Goal: Task Accomplishment & Management: Use online tool/utility

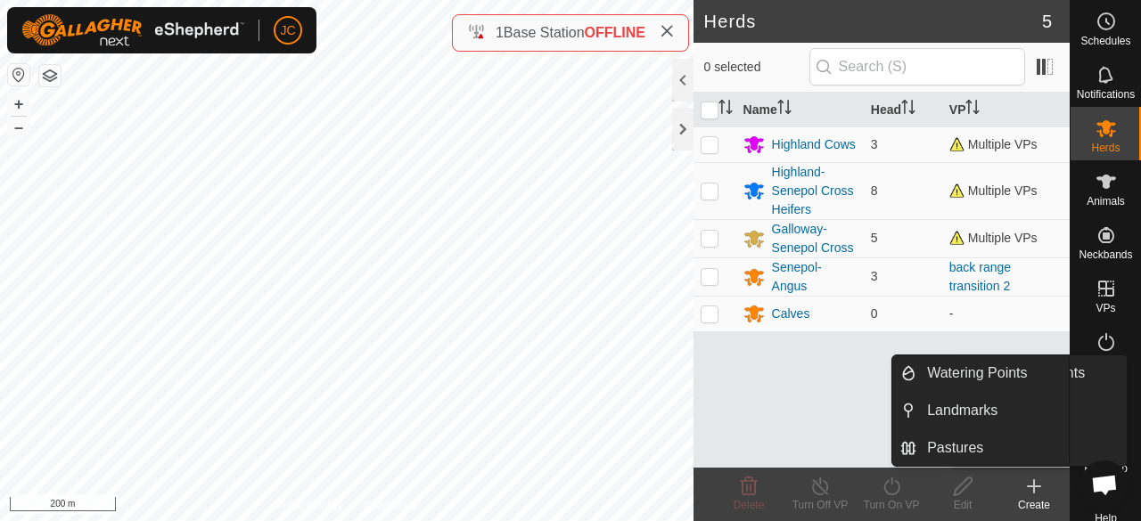
drag, startPoint x: 1113, startPoint y: 423, endPoint x: 1107, endPoint y: 401, distance: 22.9
click at [1107, 401] on icon at bounding box center [1106, 395] width 21 height 21
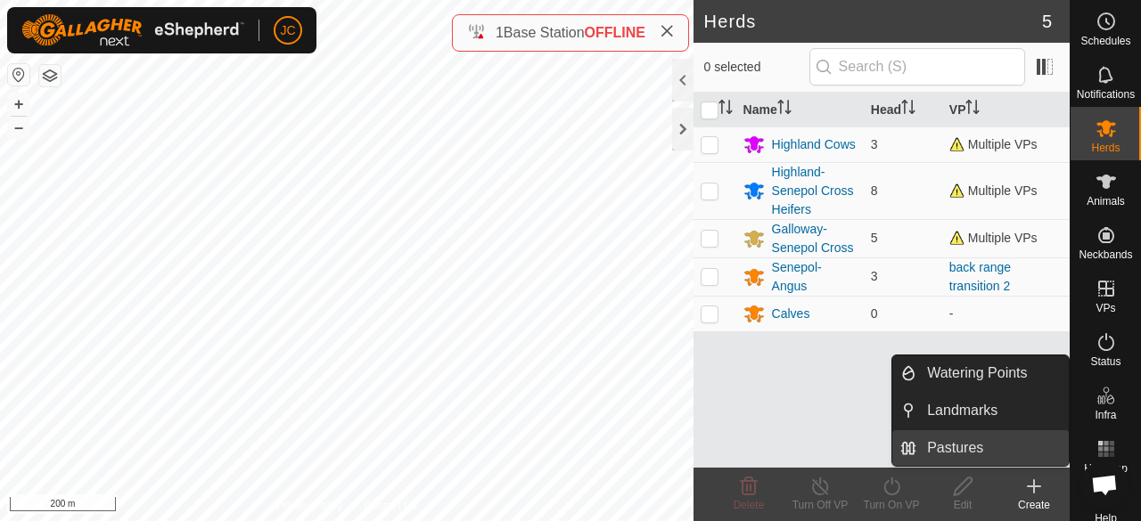
click at [989, 453] on link "Pastures" at bounding box center [992, 449] width 152 height 36
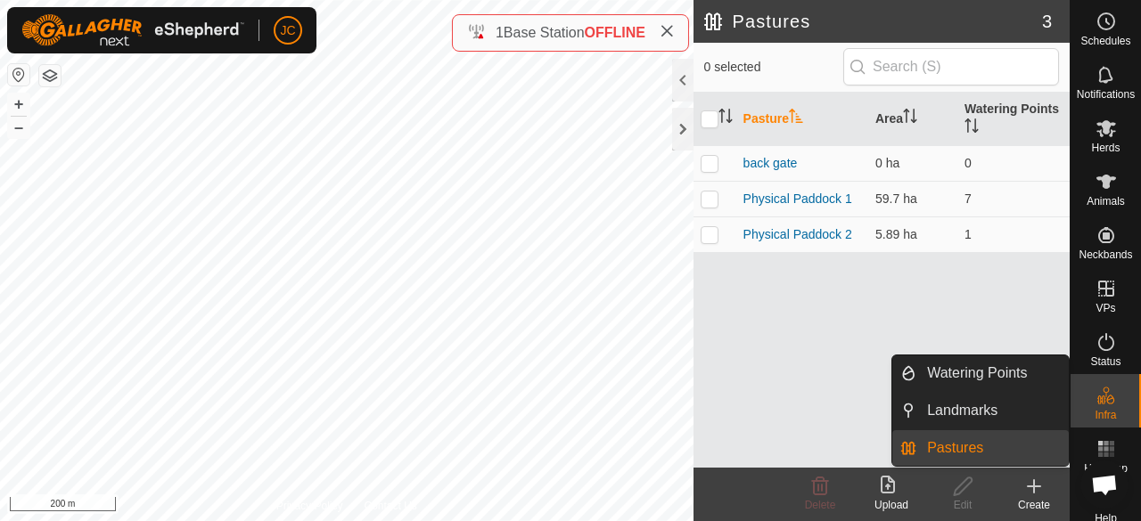
click at [961, 446] on link "Pastures" at bounding box center [992, 449] width 152 height 36
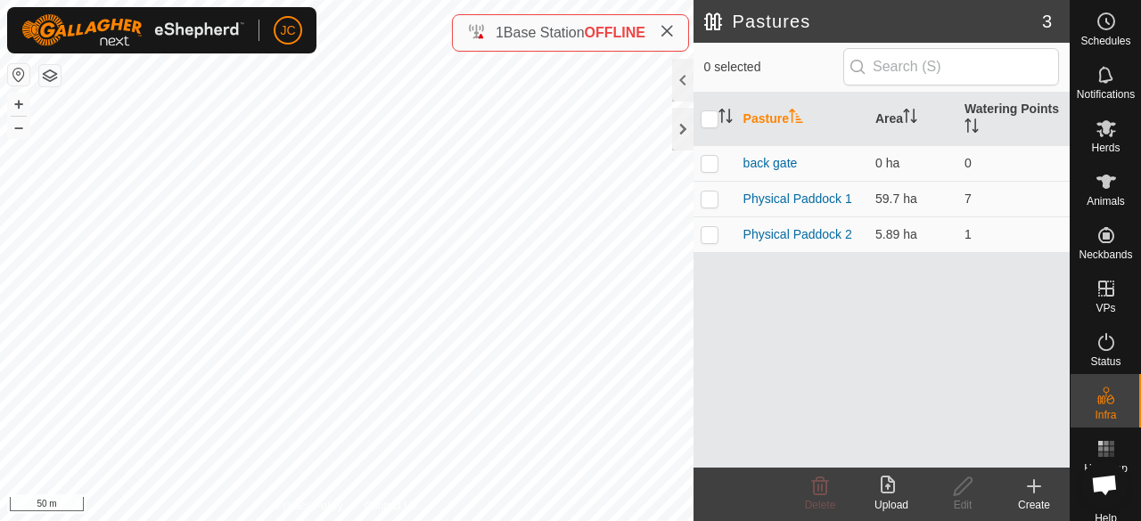
click at [1030, 498] on div "Create" at bounding box center [1033, 505] width 71 height 16
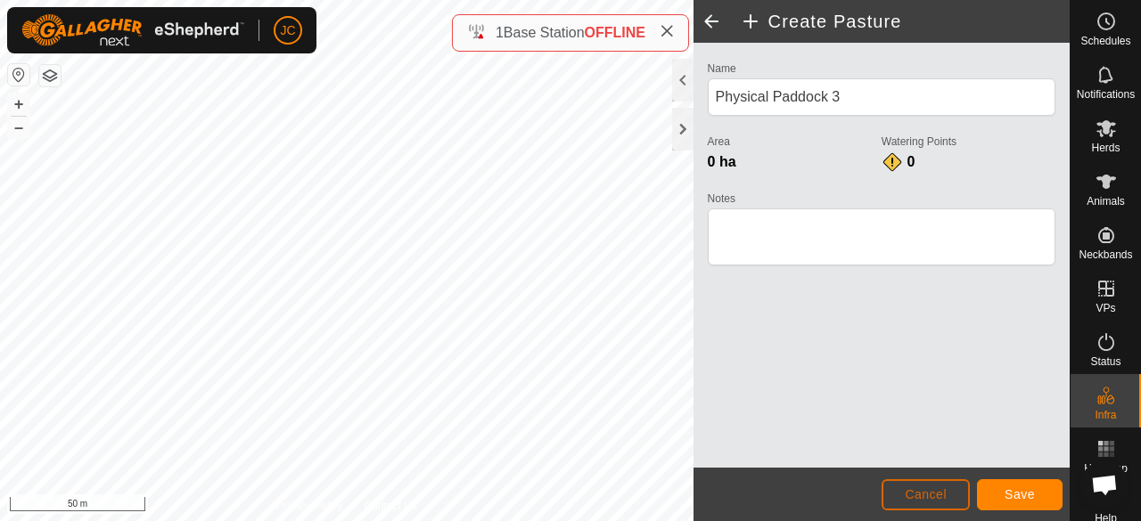
click at [920, 482] on button "Cancel" at bounding box center [926, 495] width 88 height 31
